Goal: Task Accomplishment & Management: Manage account settings

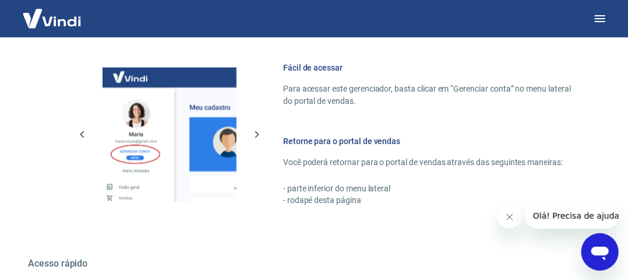
scroll to position [737, 0]
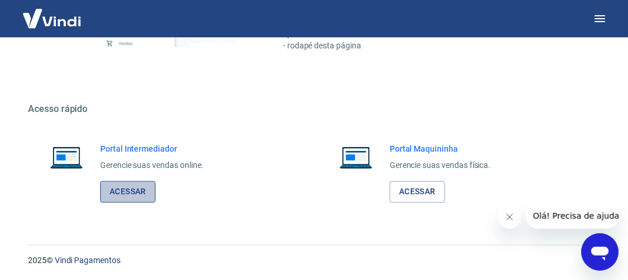
click at [135, 186] on link "Acessar" at bounding box center [127, 192] width 55 height 22
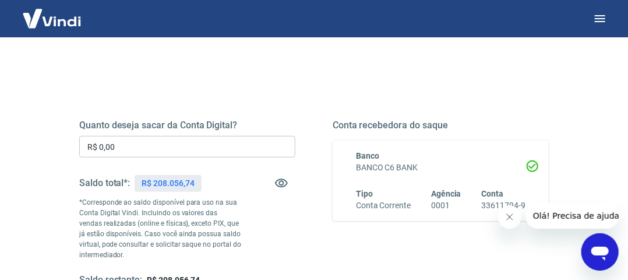
scroll to position [117, 0]
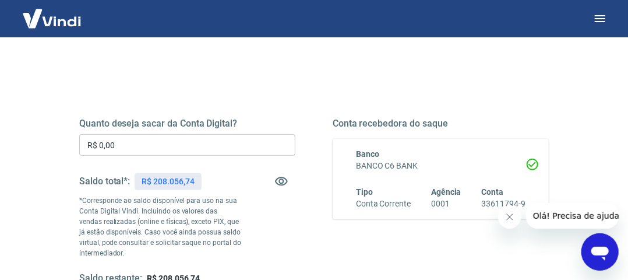
click at [142, 145] on input "R$ 0,00" at bounding box center [187, 145] width 216 height 22
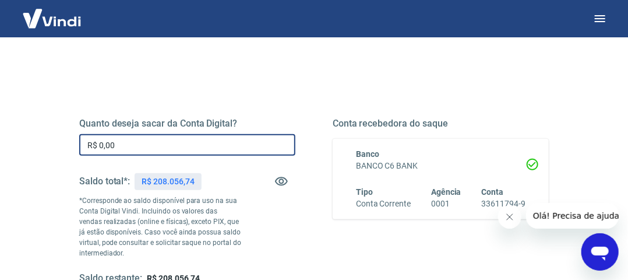
click at [142, 144] on input "R$ 0,00" at bounding box center [187, 145] width 216 height 22
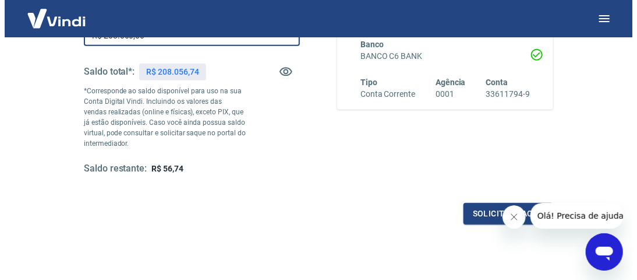
scroll to position [233, 0]
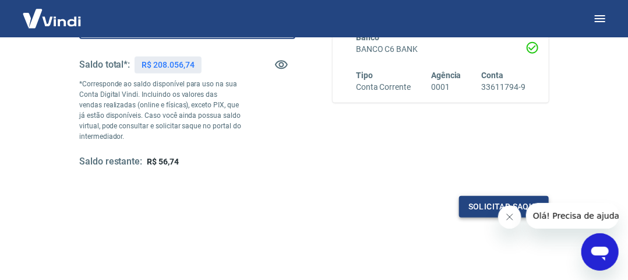
type input "R$ 208.000,00"
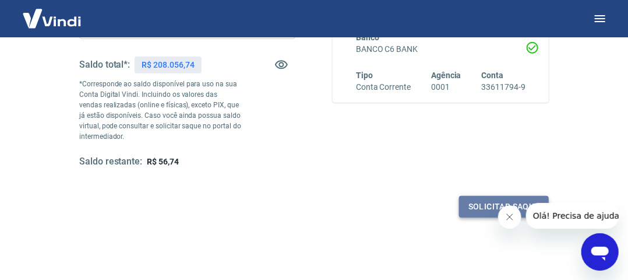
click at [480, 204] on button "Solicitar saque" at bounding box center [504, 207] width 90 height 22
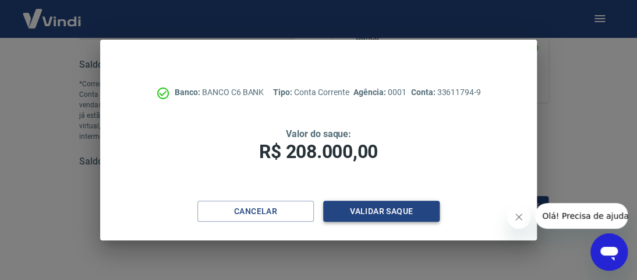
click at [373, 206] on button "Validar saque" at bounding box center [381, 211] width 117 height 22
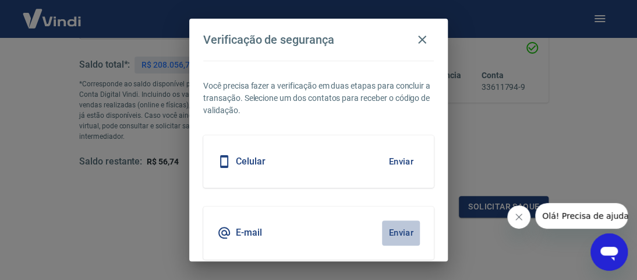
click at [394, 231] on button "Enviar" at bounding box center [401, 232] width 38 height 24
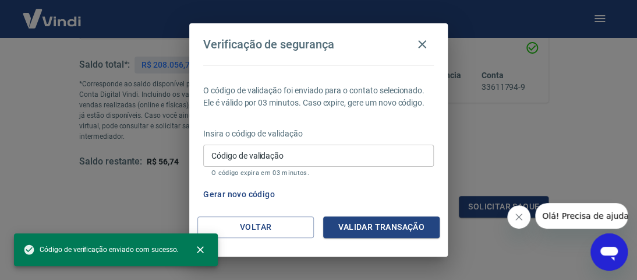
click at [291, 151] on input "Código de validação" at bounding box center [318, 156] width 231 height 22
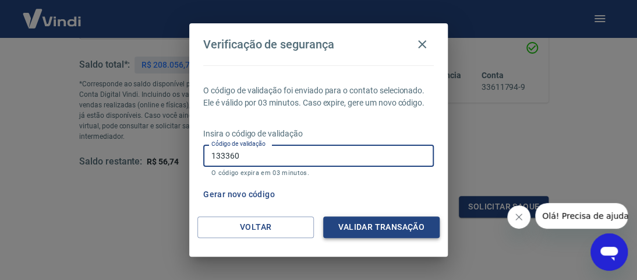
type input "133360"
click at [373, 226] on button "Validar transação" at bounding box center [381, 227] width 117 height 22
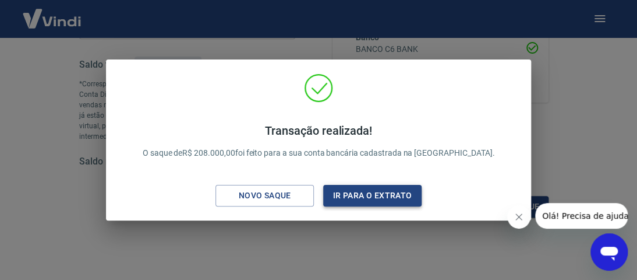
click at [373, 192] on button "Ir para o extrato" at bounding box center [372, 196] width 98 height 22
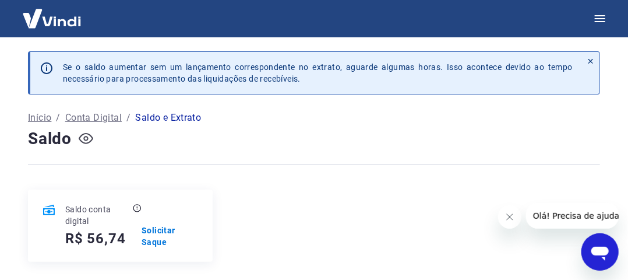
click at [89, 136] on icon "button" at bounding box center [86, 138] width 15 height 15
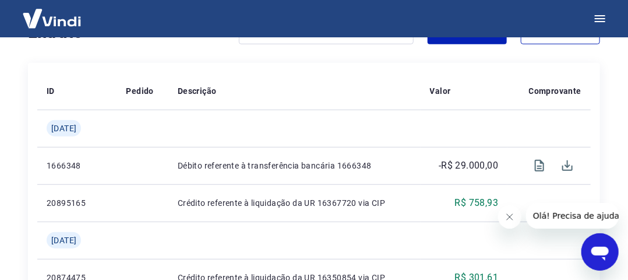
scroll to position [291, 0]
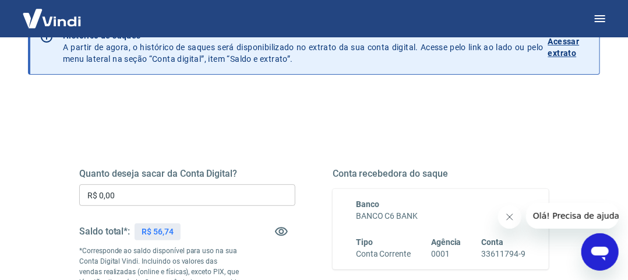
scroll to position [117, 0]
